Goal: Information Seeking & Learning: Learn about a topic

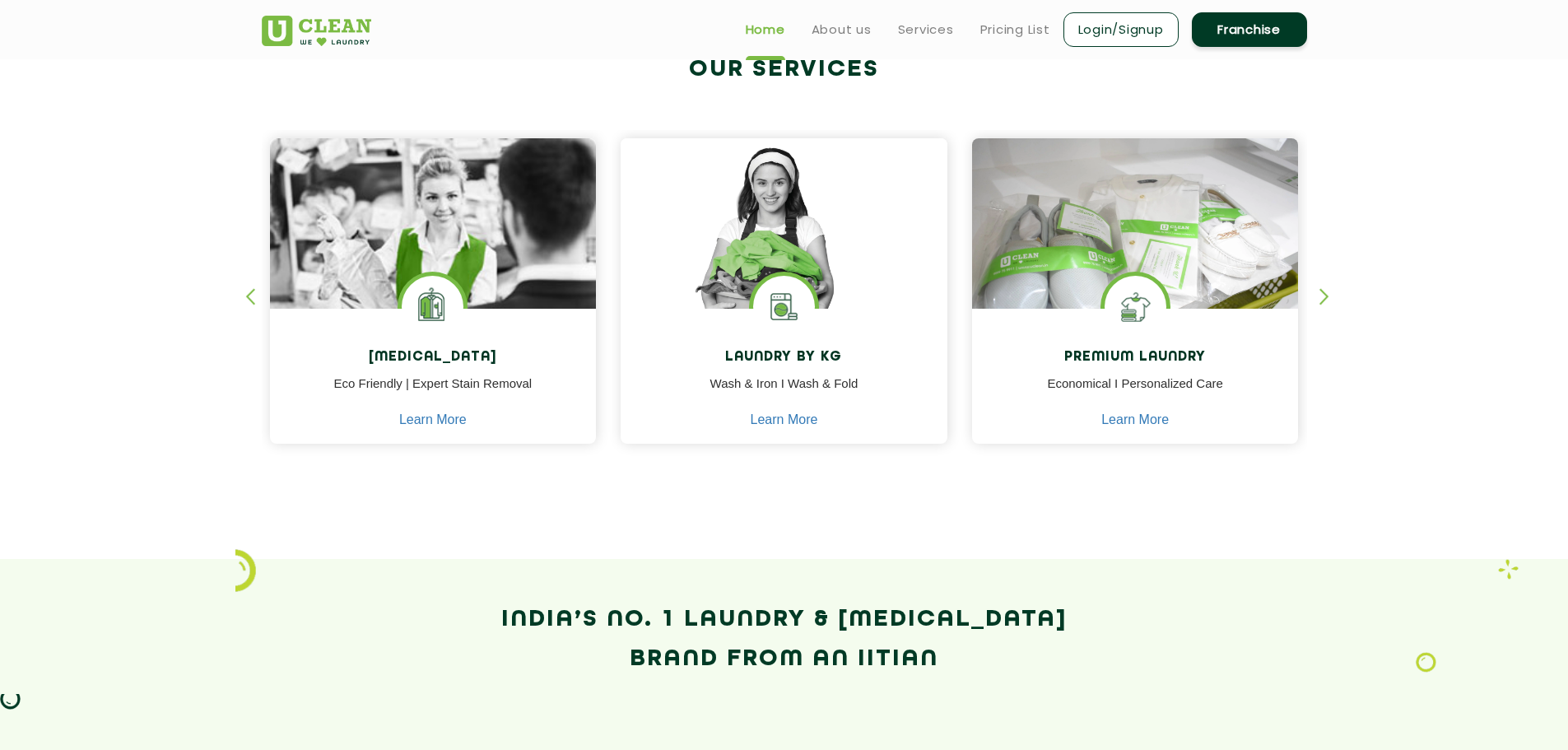
scroll to position [246, 0]
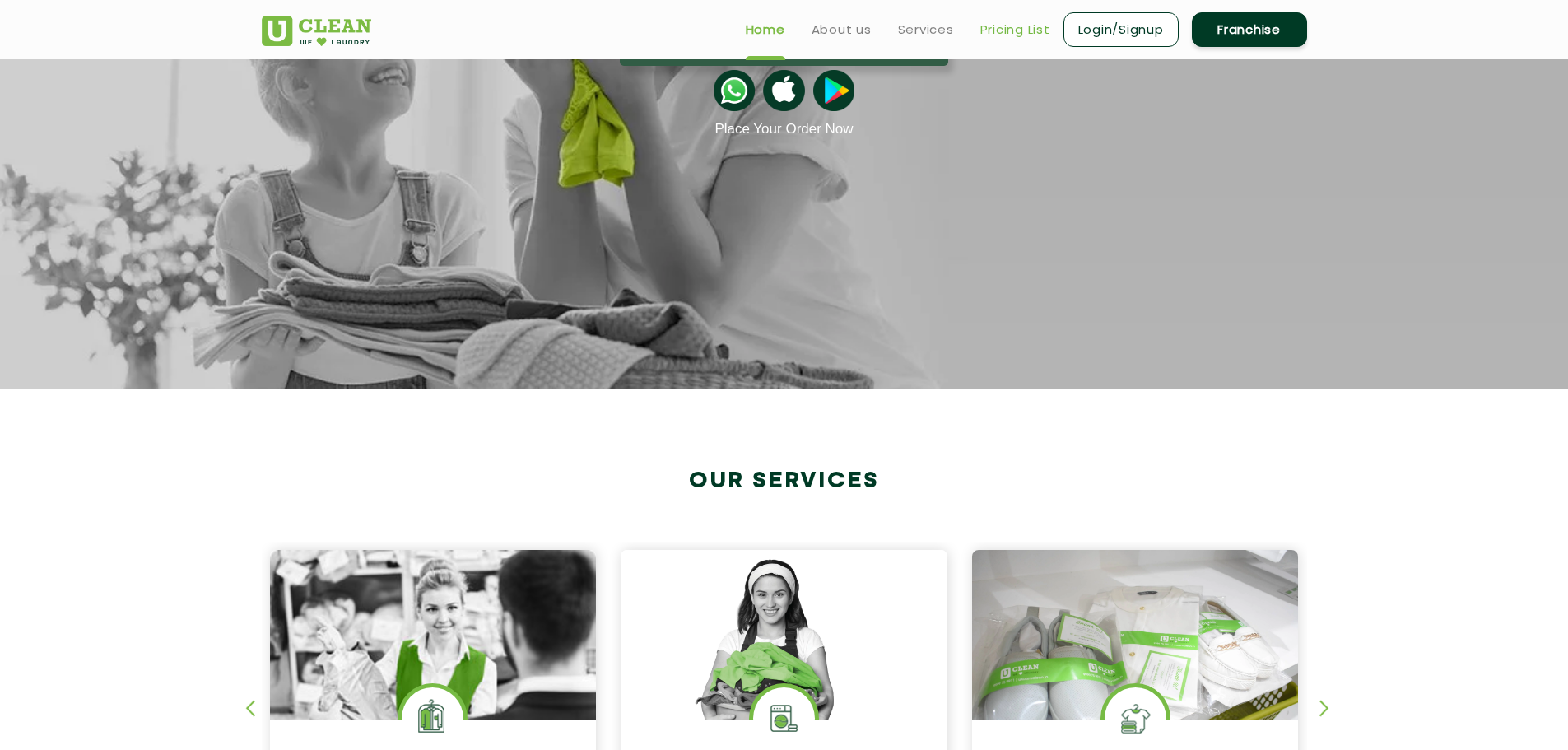
click at [995, 24] on link "Pricing List" at bounding box center [1015, 29] width 70 height 20
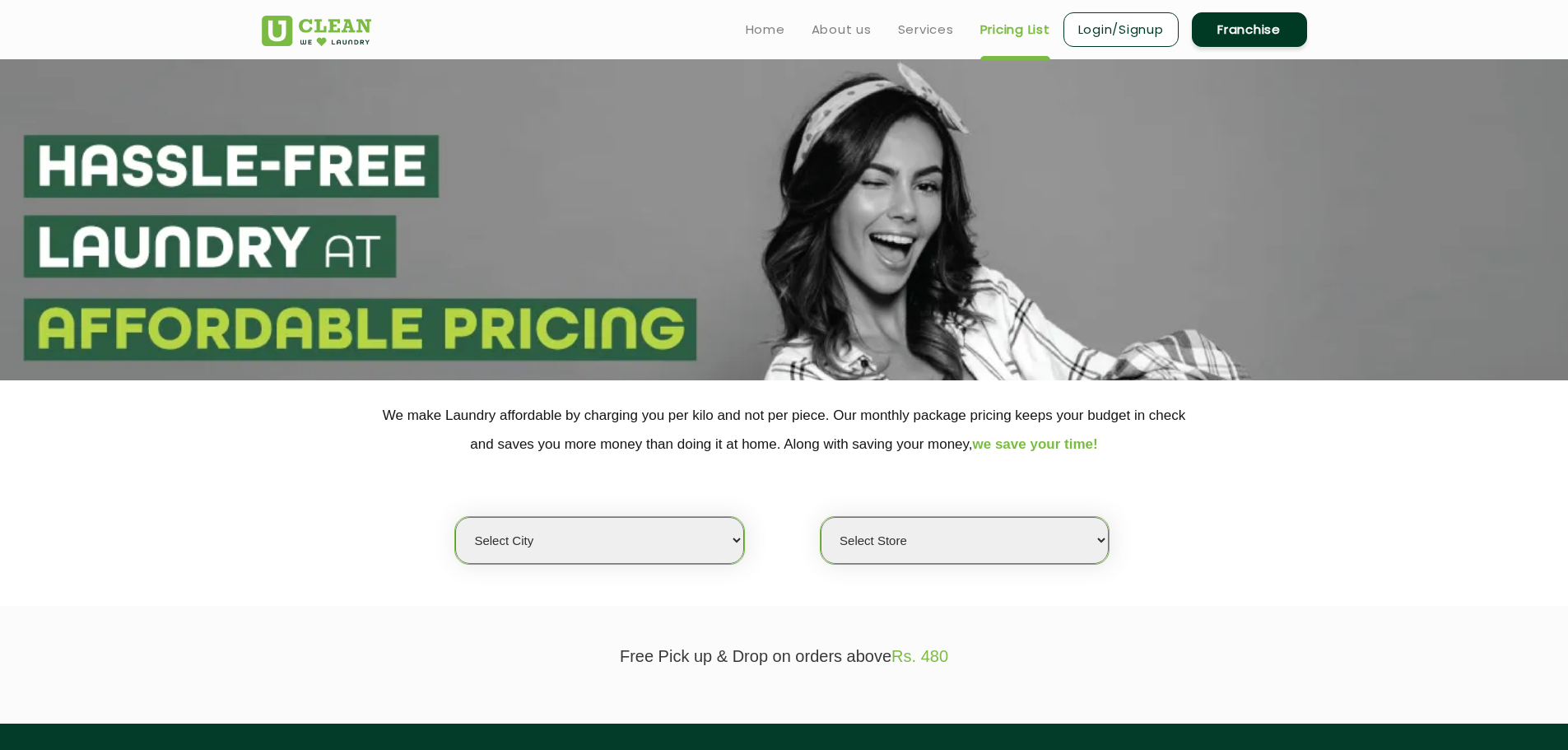
scroll to position [165, 0]
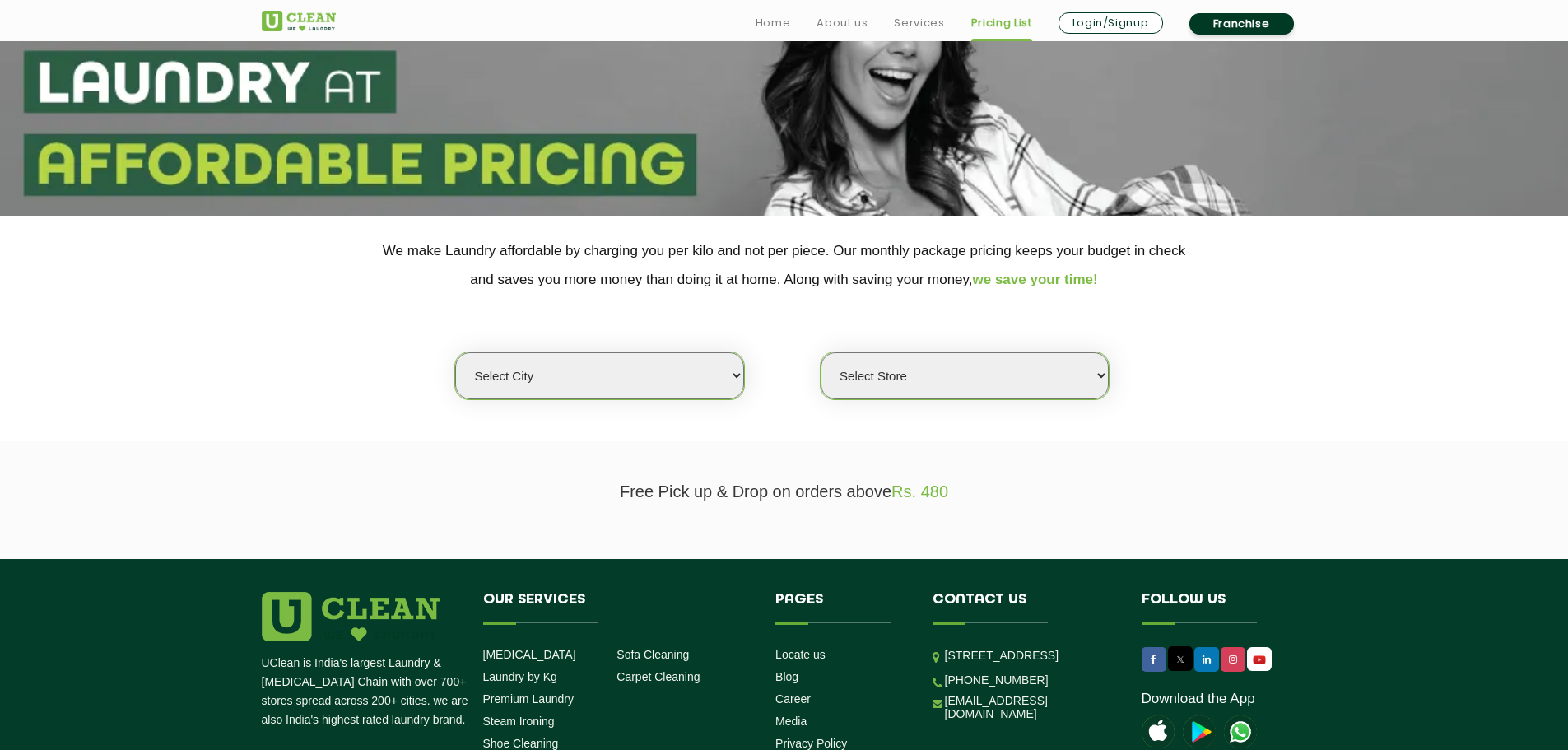
click at [736, 375] on select "Select city [GEOGRAPHIC_DATA] [GEOGRAPHIC_DATA] [GEOGRAPHIC_DATA] [GEOGRAPHIC_D…" at bounding box center [598, 376] width 288 height 47
select select "11"
click at [455, 353] on select "Select city [GEOGRAPHIC_DATA] [GEOGRAPHIC_DATA] [GEOGRAPHIC_DATA] [GEOGRAPHIC_D…" at bounding box center [598, 376] width 288 height 47
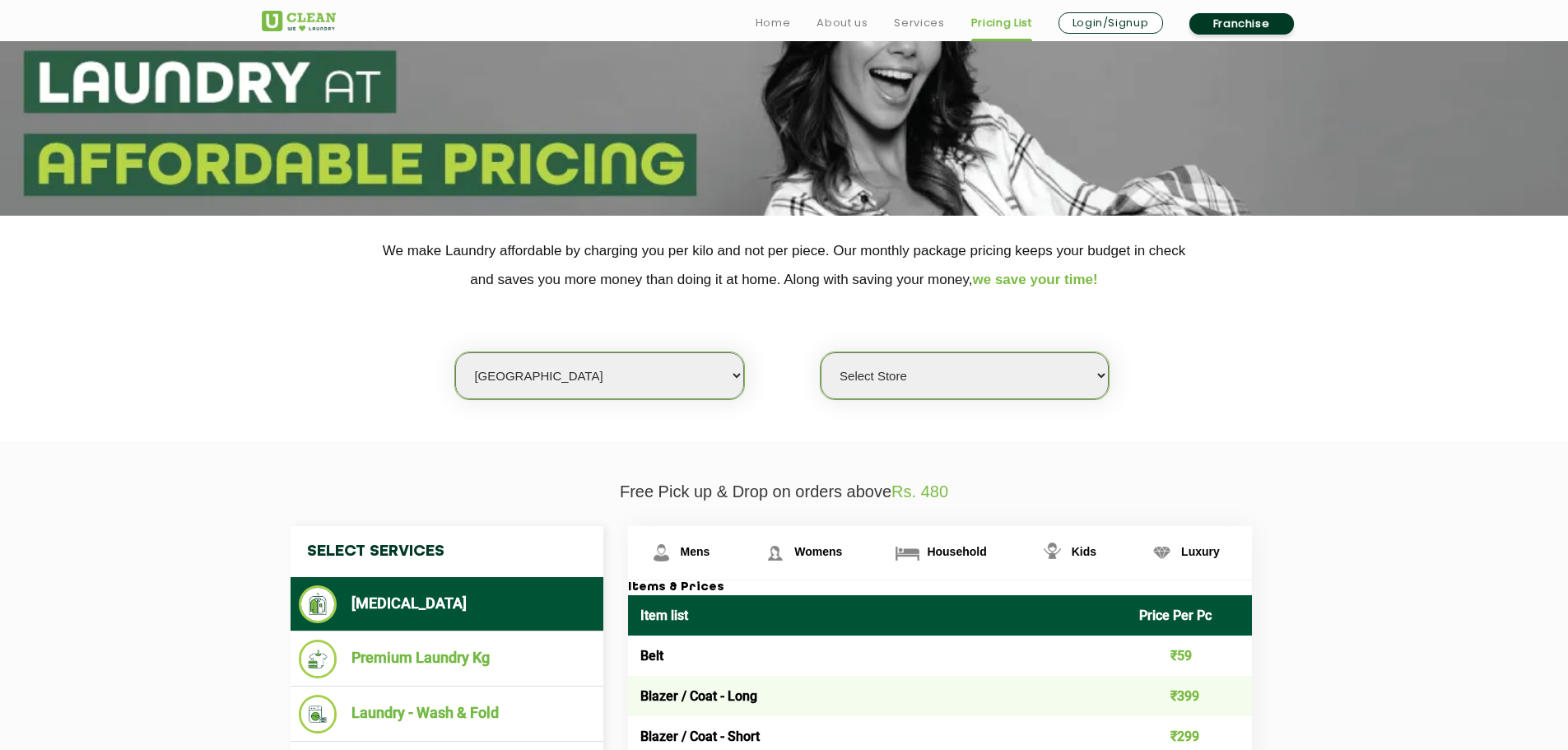
click at [956, 386] on select "Select Store [GEOGRAPHIC_DATA][PERSON_NAME] UClean Navalur UClean Chitlapakkam …" at bounding box center [963, 376] width 288 height 47
select select "585"
click at [820, 353] on select "Select Store [GEOGRAPHIC_DATA][PERSON_NAME] UClean Navalur UClean Chitlapakkam …" at bounding box center [963, 376] width 288 height 47
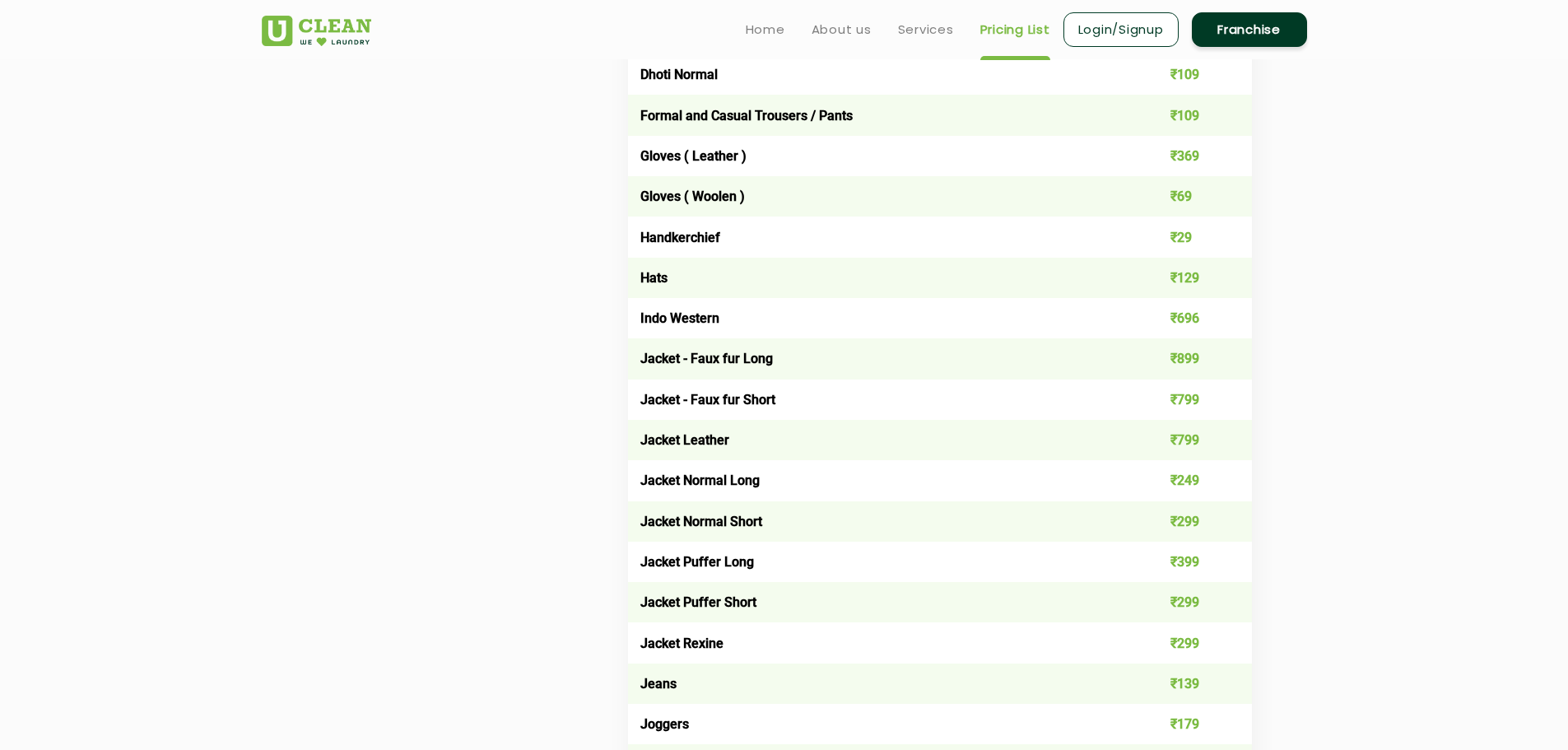
scroll to position [576, 0]
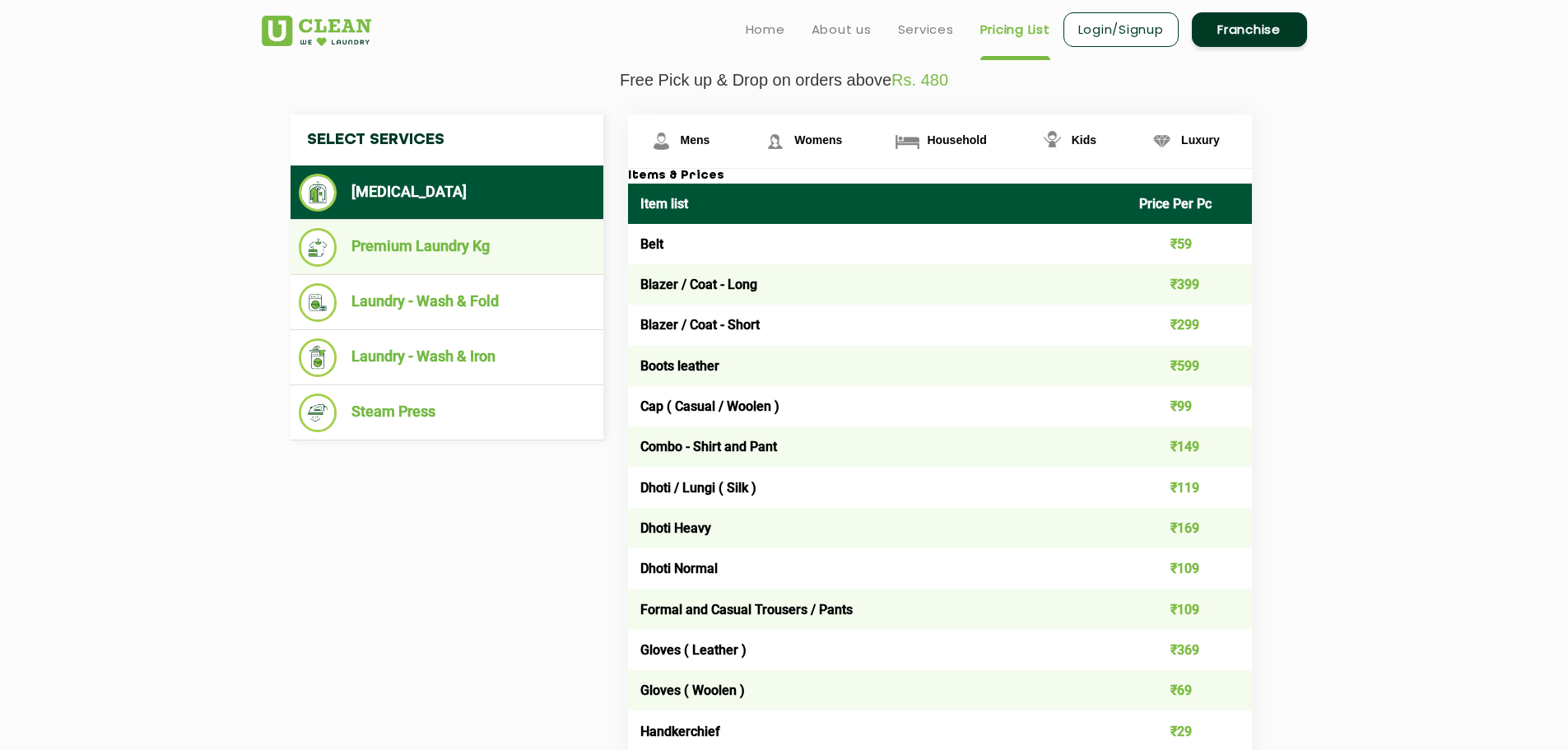
click at [390, 246] on li "Premium Laundry Kg" at bounding box center [446, 247] width 297 height 38
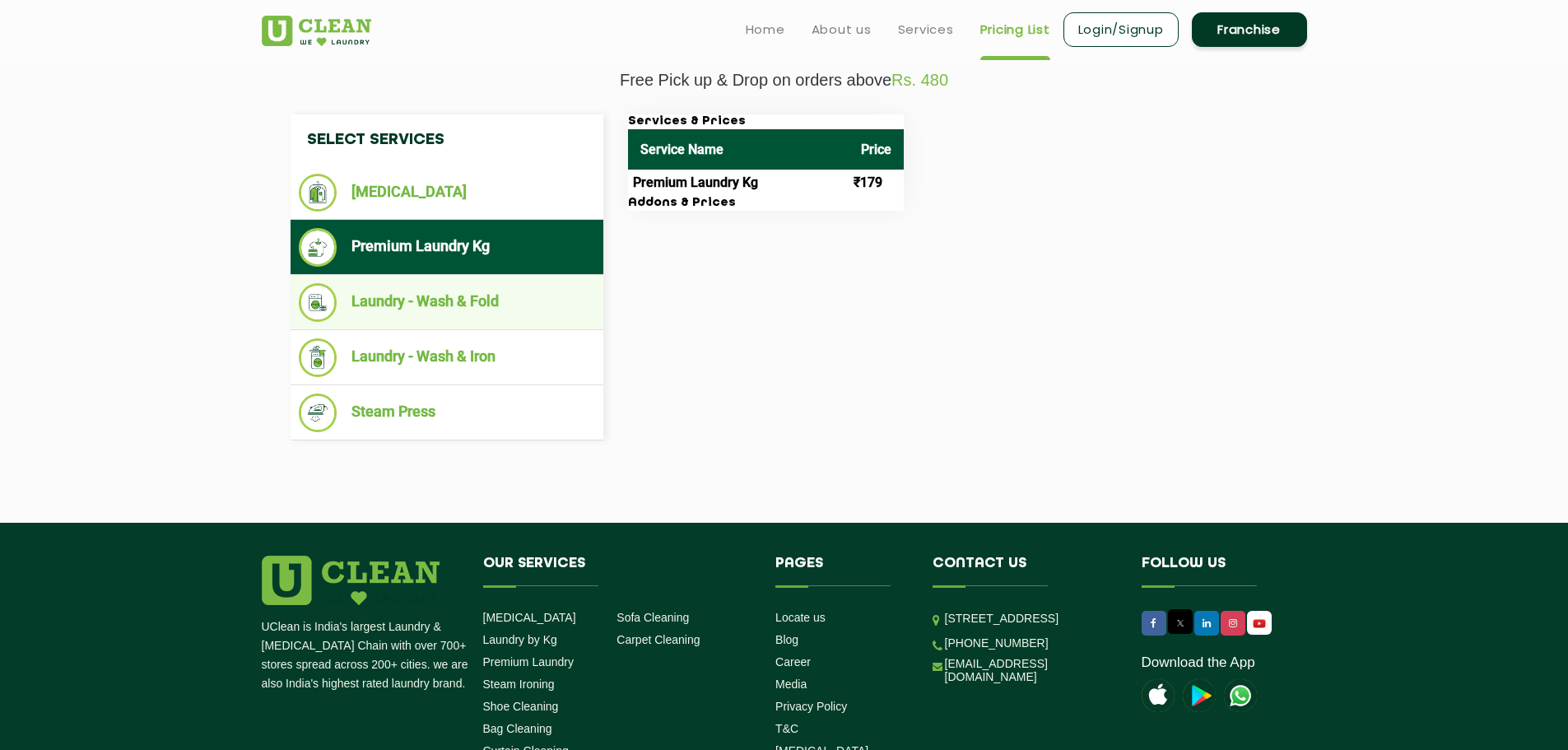
click at [396, 296] on li "Laundry - Wash & Fold" at bounding box center [446, 302] width 297 height 38
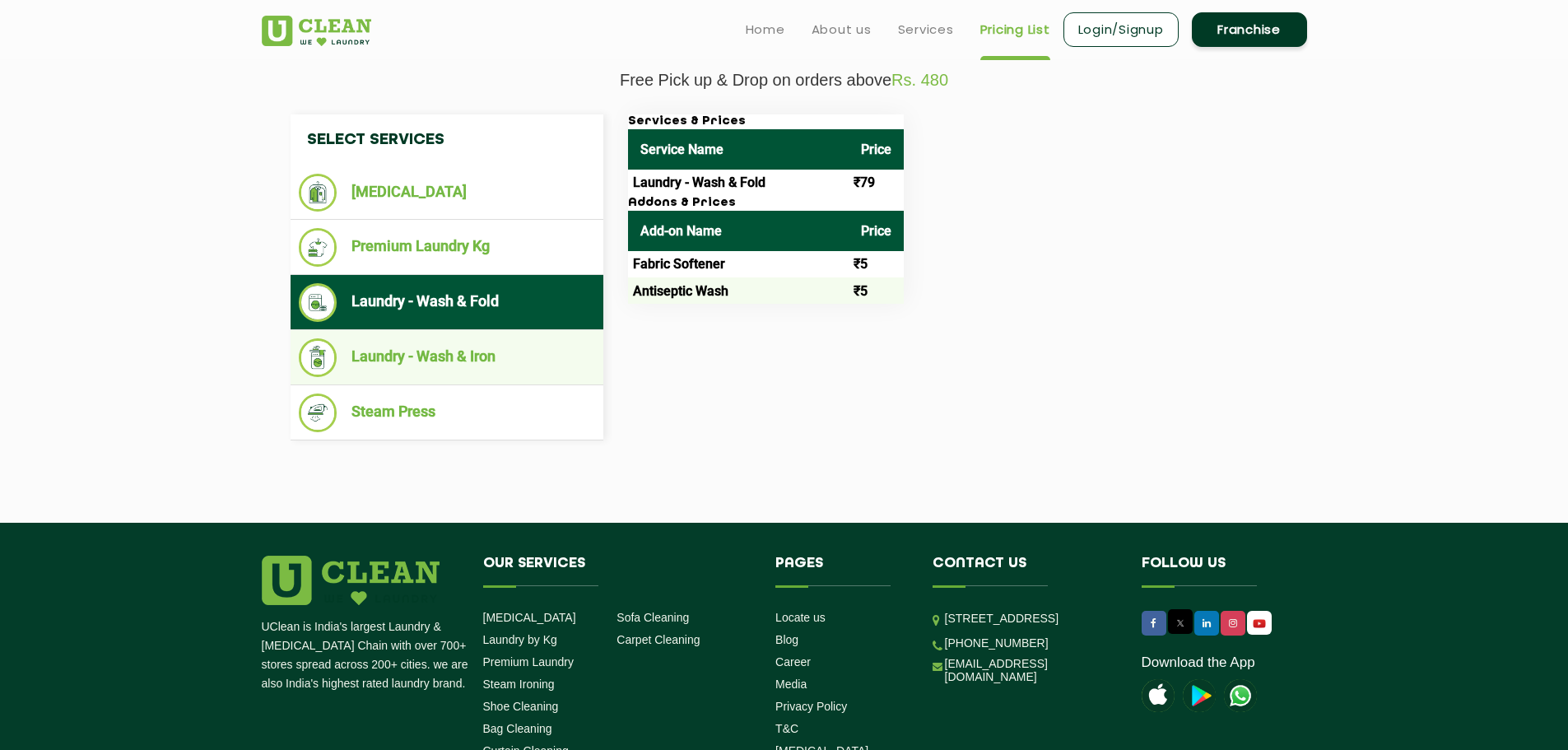
click at [444, 357] on li "Laundry - Wash & Iron" at bounding box center [446, 357] width 297 height 38
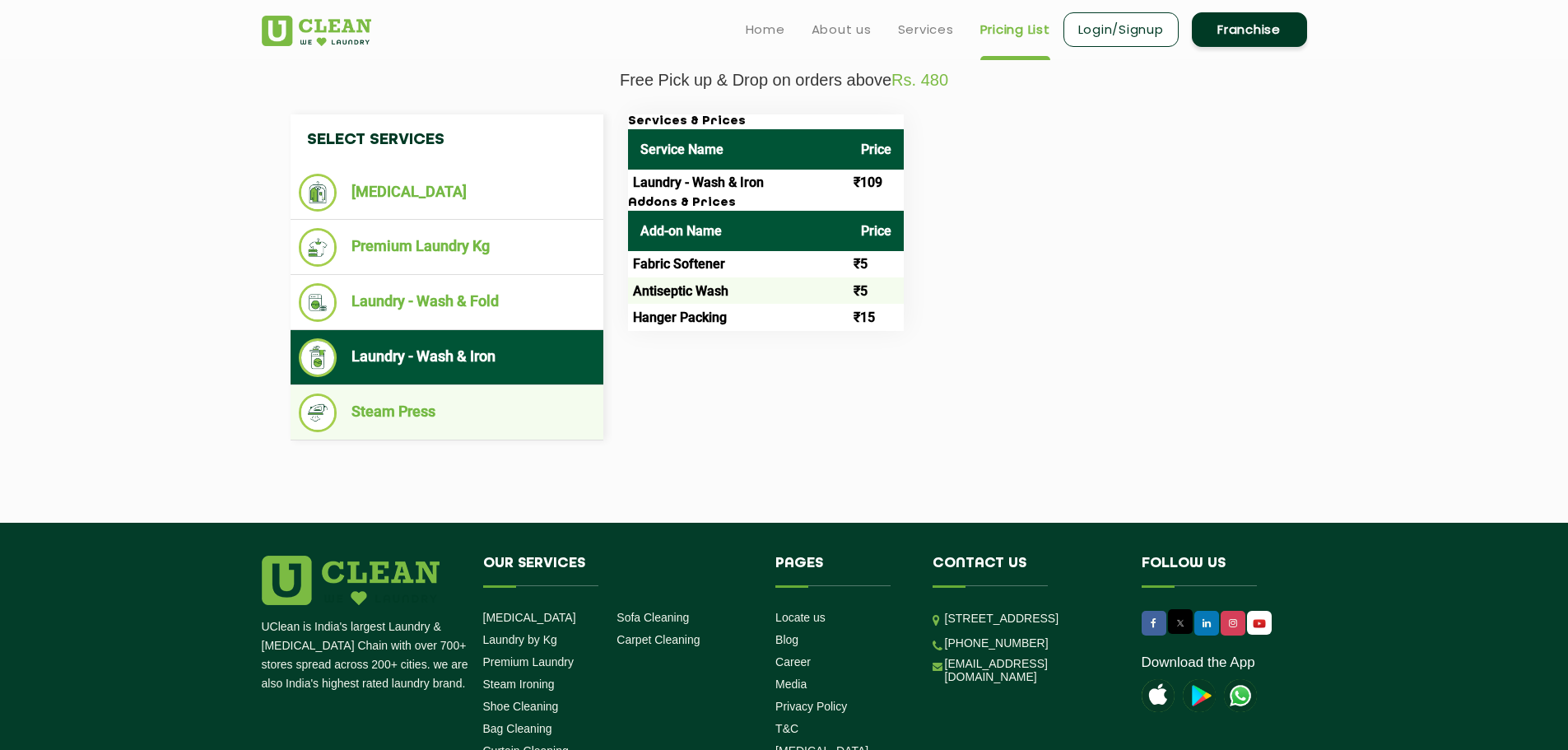
click at [424, 402] on li "Steam Press" at bounding box center [446, 412] width 297 height 38
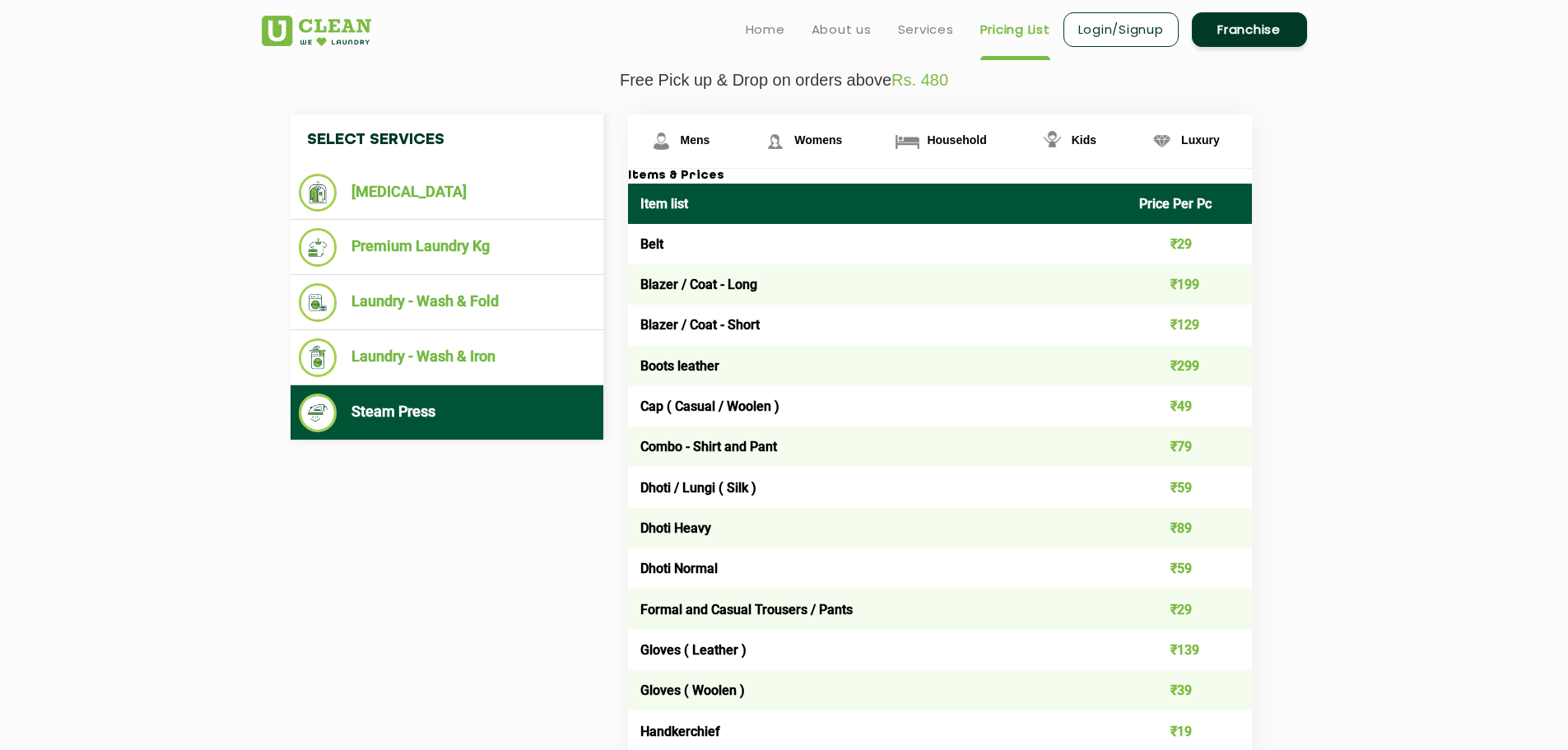
scroll to position [0, 0]
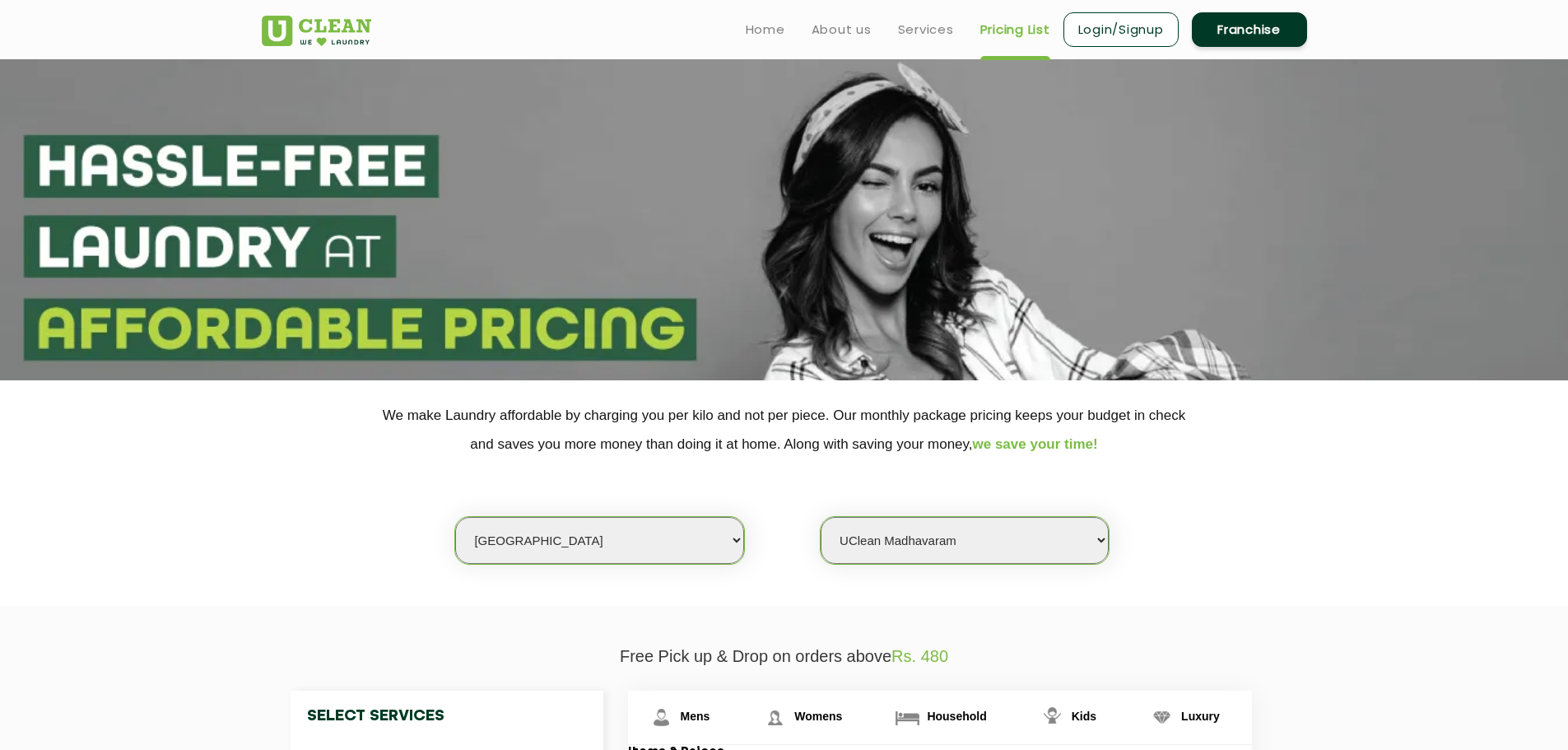
click at [1261, 33] on link "Franchise" at bounding box center [1248, 29] width 115 height 35
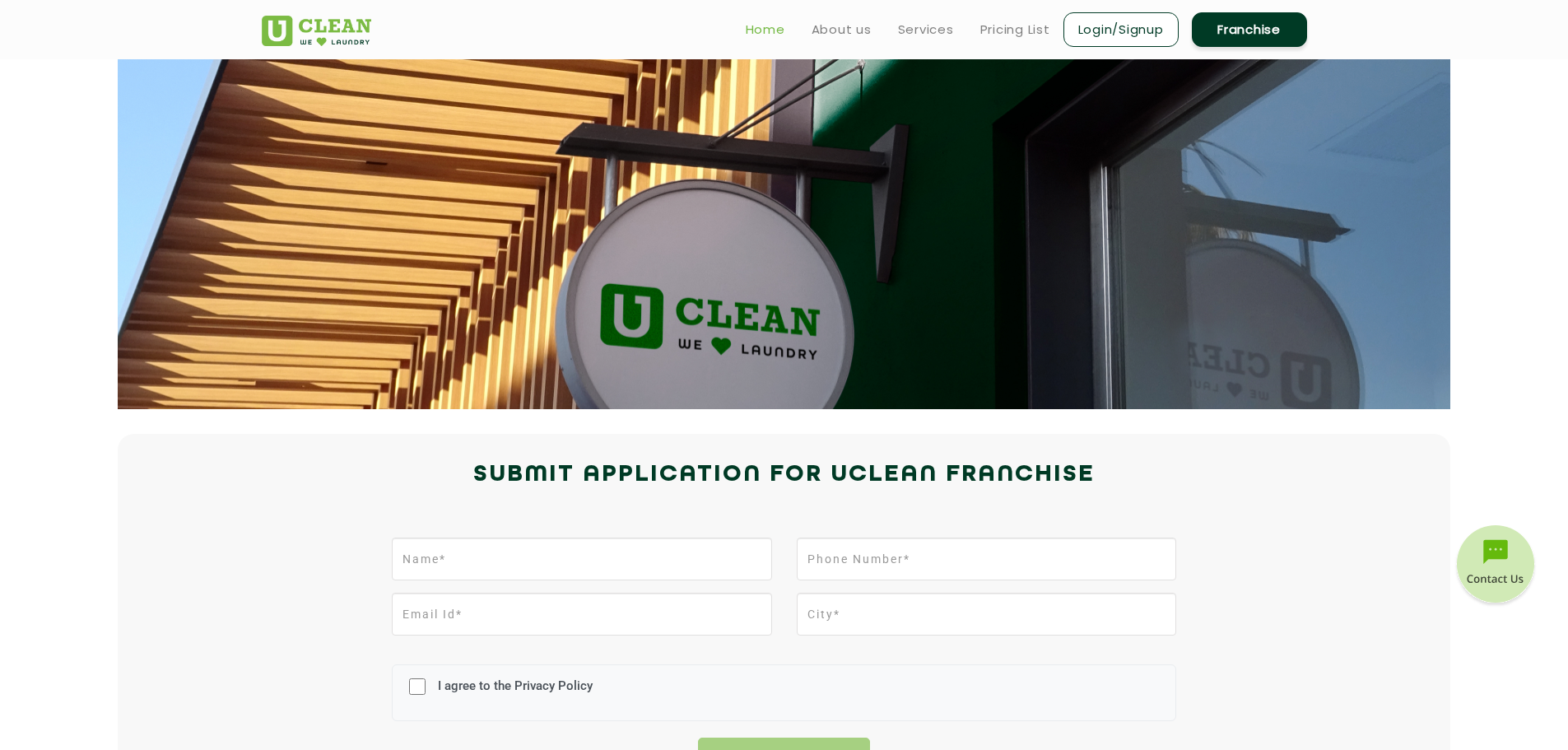
click at [769, 26] on link "Home" at bounding box center [765, 29] width 39 height 20
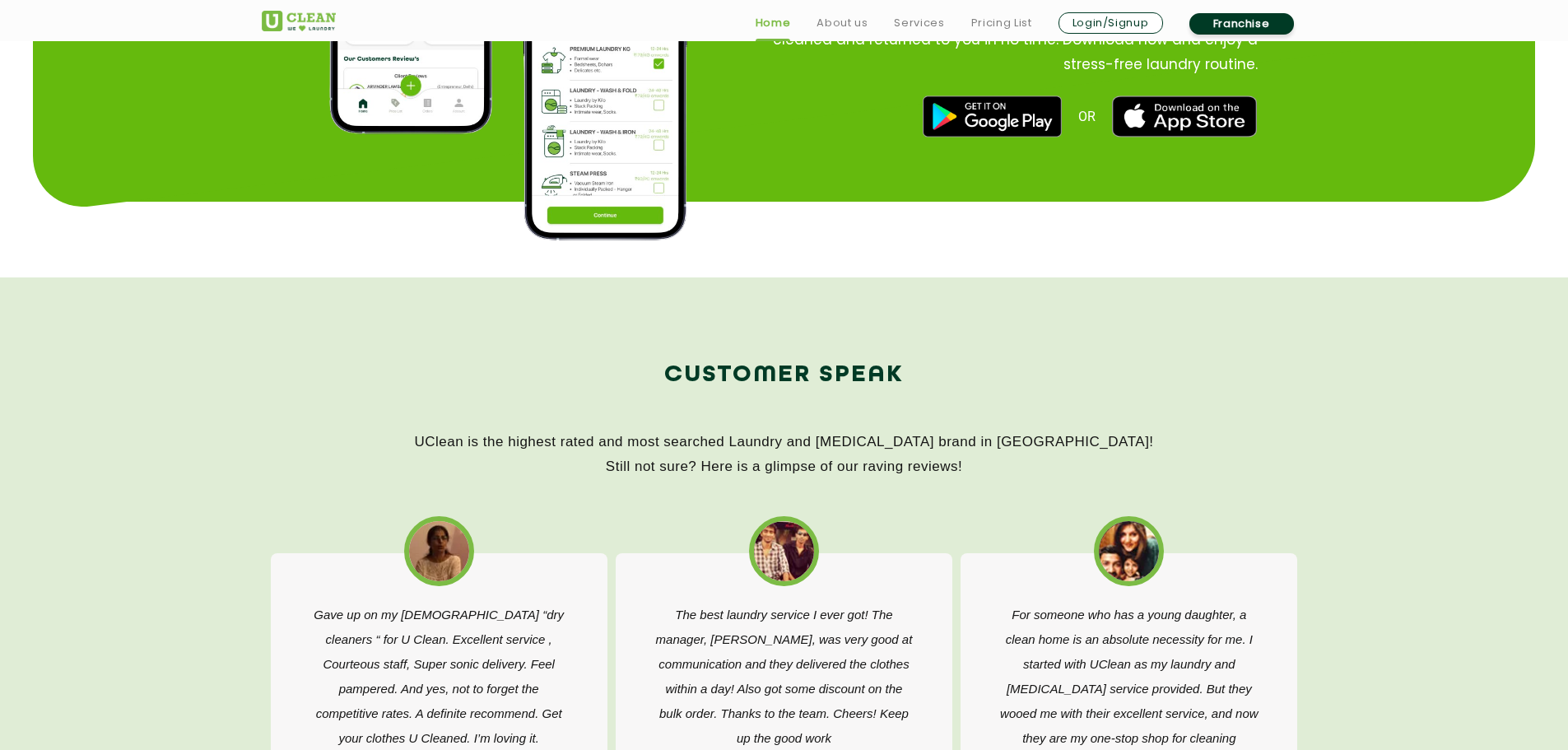
scroll to position [2470, 0]
